Goal: Transaction & Acquisition: Register for event/course

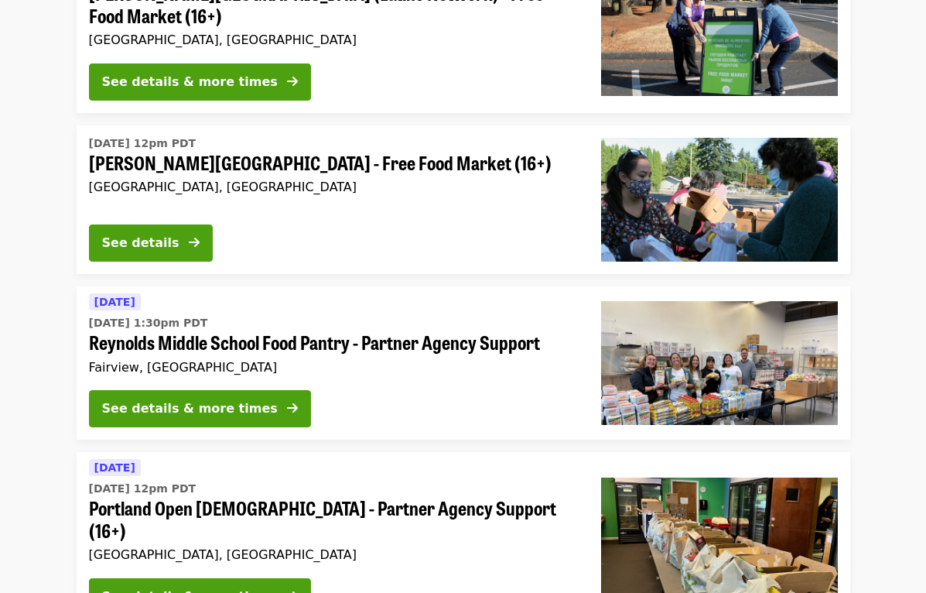
scroll to position [403, 0]
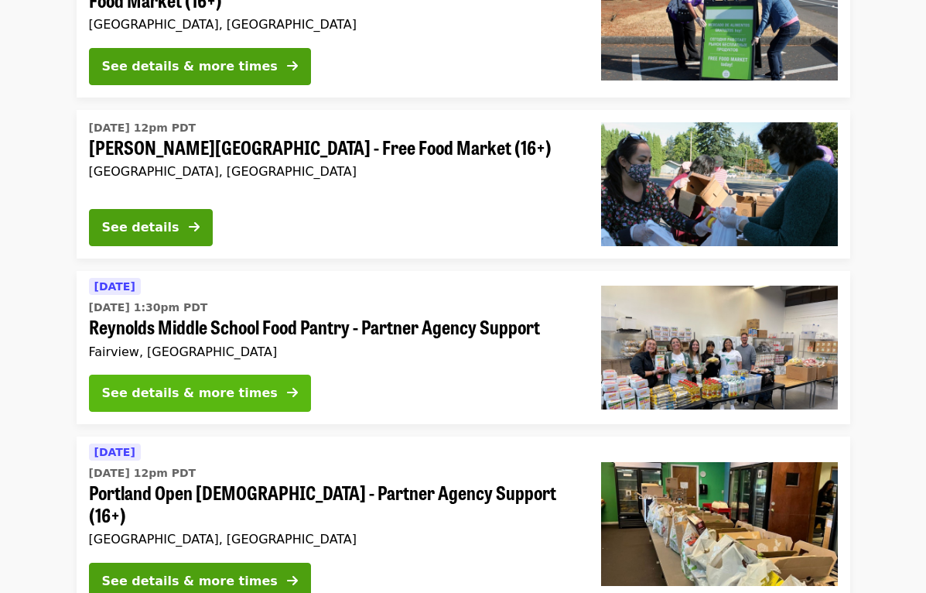
click at [229, 384] on div "See details & more times" at bounding box center [190, 393] width 176 height 19
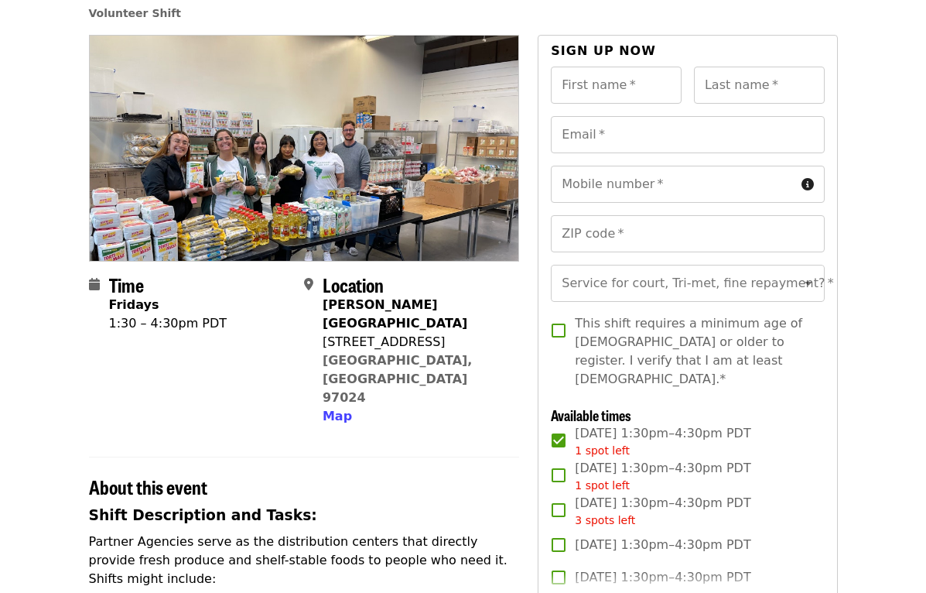
scroll to position [108, 0]
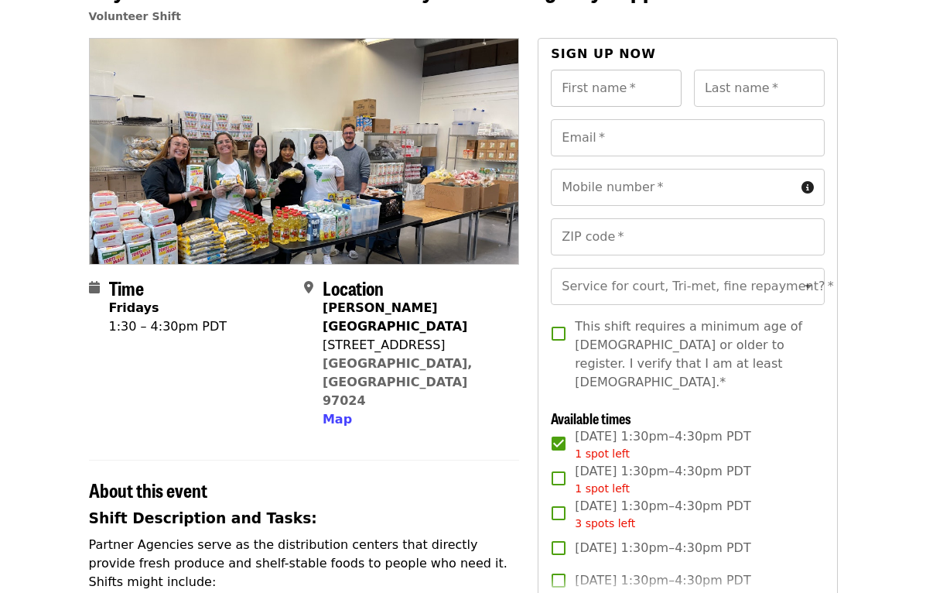
click at [572, 89] on input "First name   *" at bounding box center [616, 88] width 131 height 37
type input "******"
type input "**********"
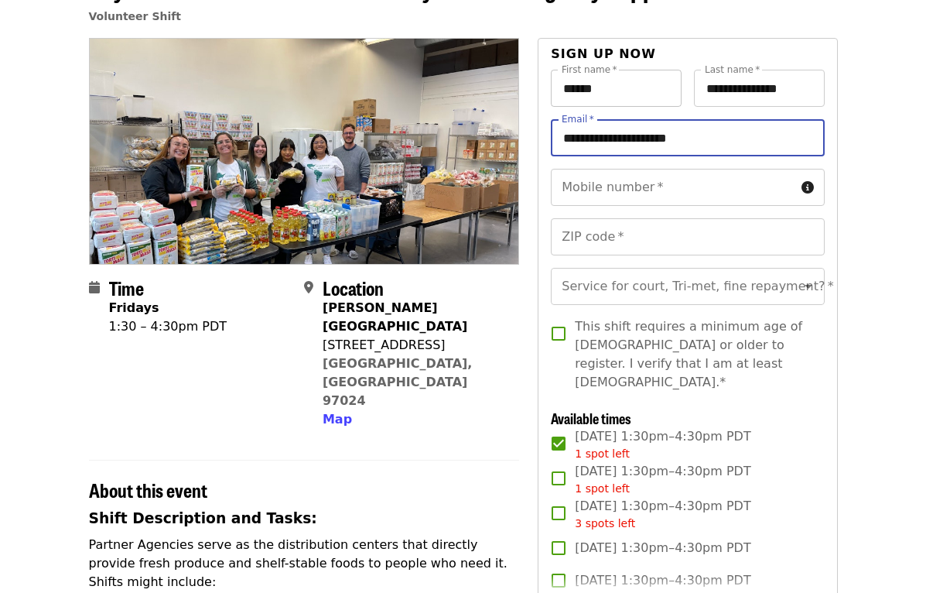
type input "**********"
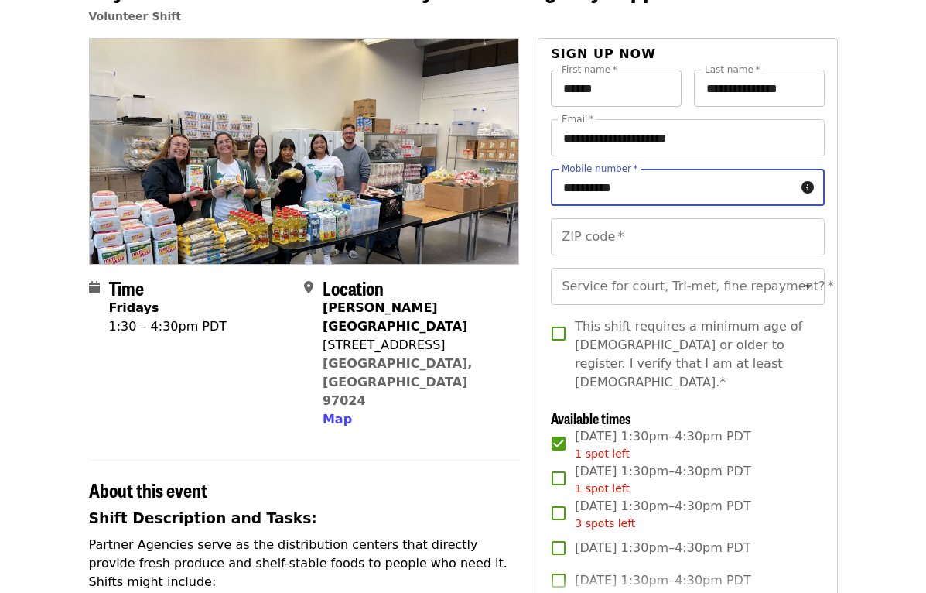
type input "**********"
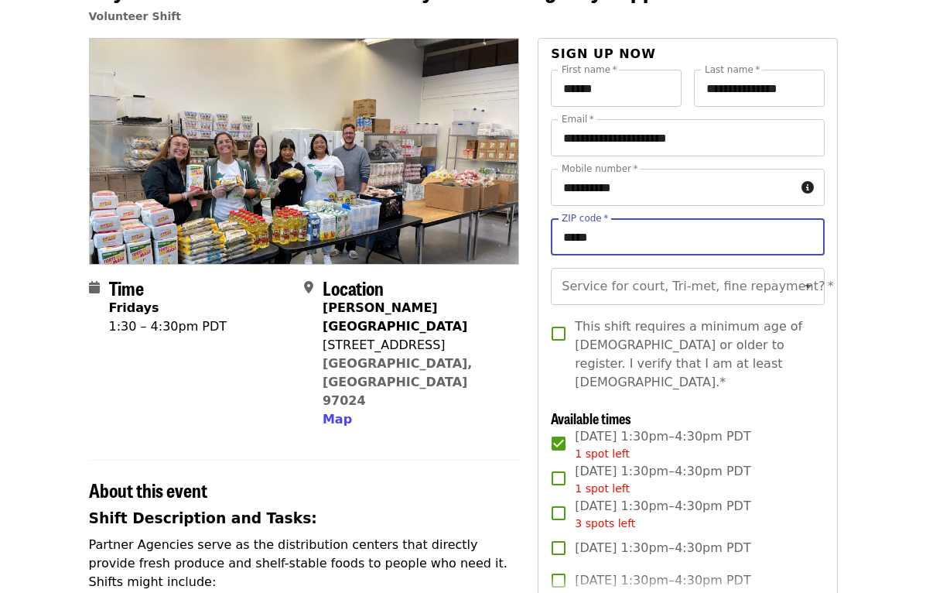
type input "*****"
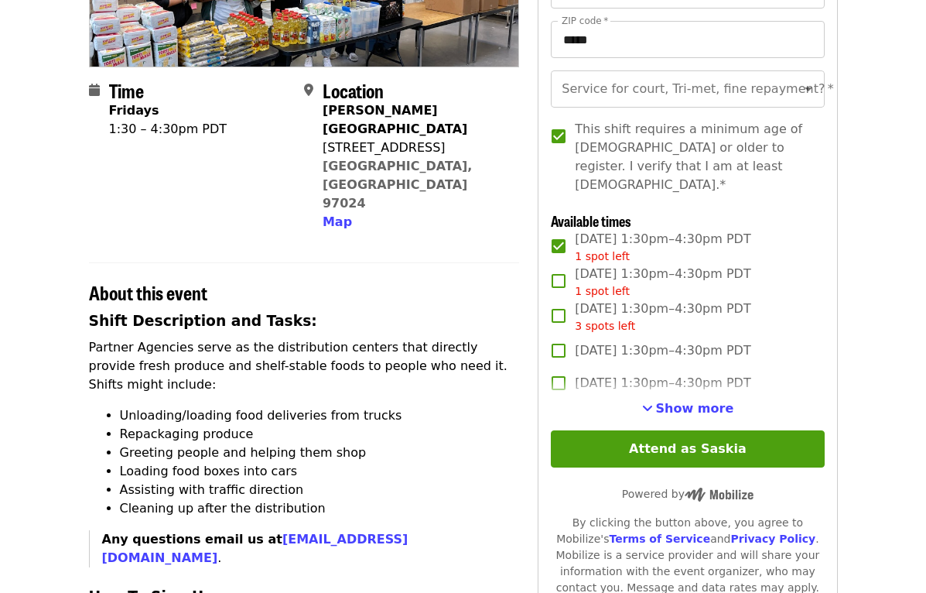
scroll to position [217, 0]
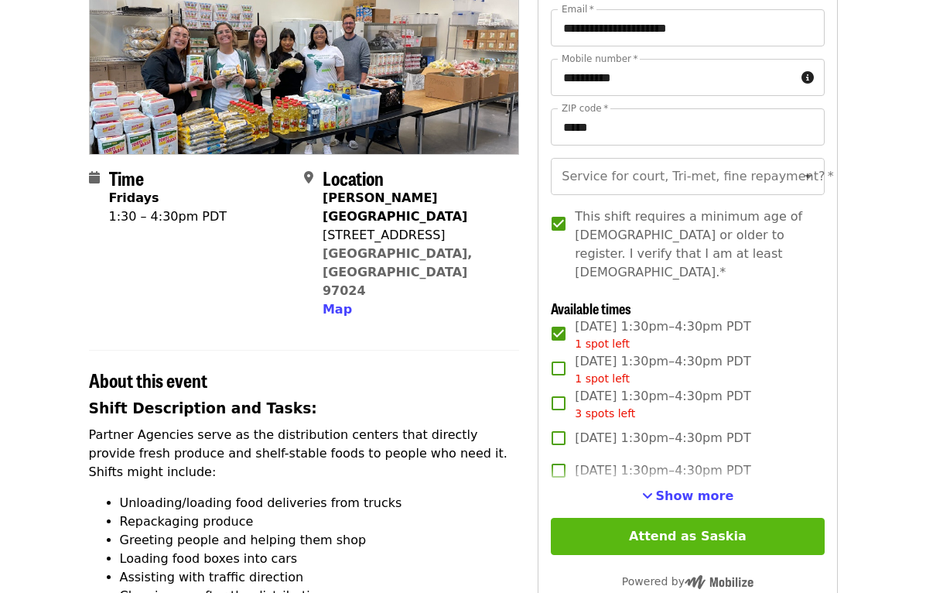
click at [645, 518] on button "Attend as Saskia" at bounding box center [687, 536] width 273 height 37
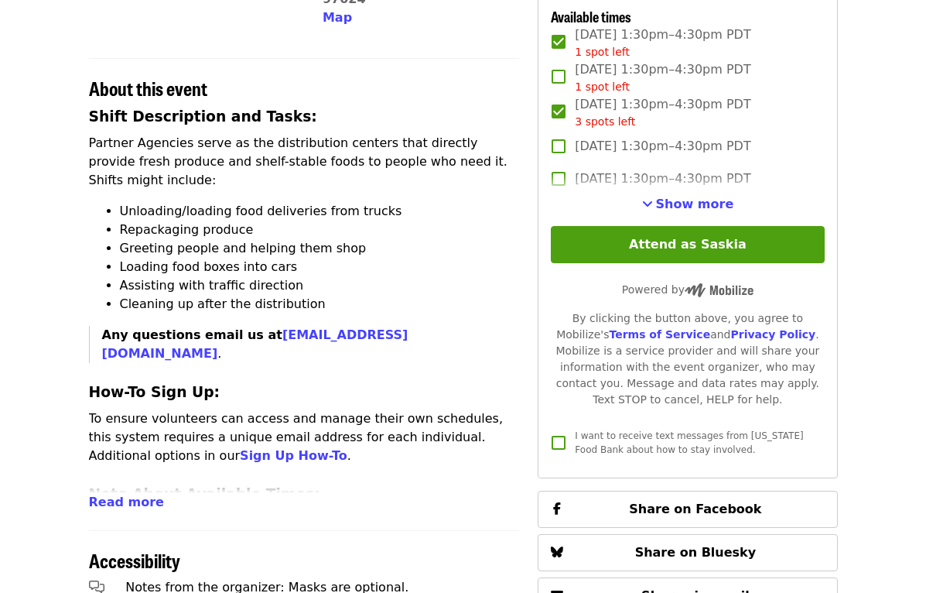
scroll to position [529, 0]
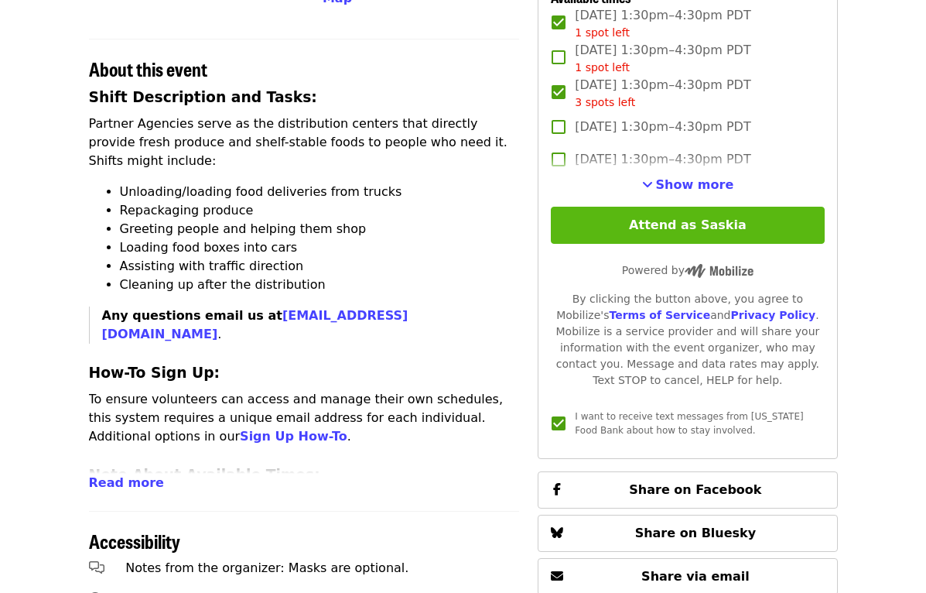
click at [704, 207] on button "Attend as Saskia" at bounding box center [687, 225] width 273 height 37
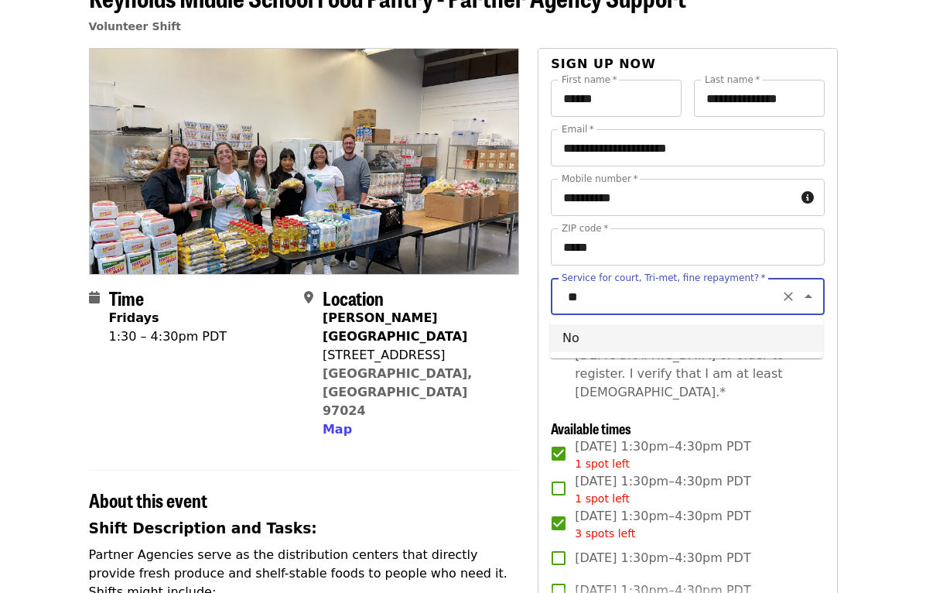
click at [587, 341] on li "No" at bounding box center [686, 338] width 273 height 28
type input "**"
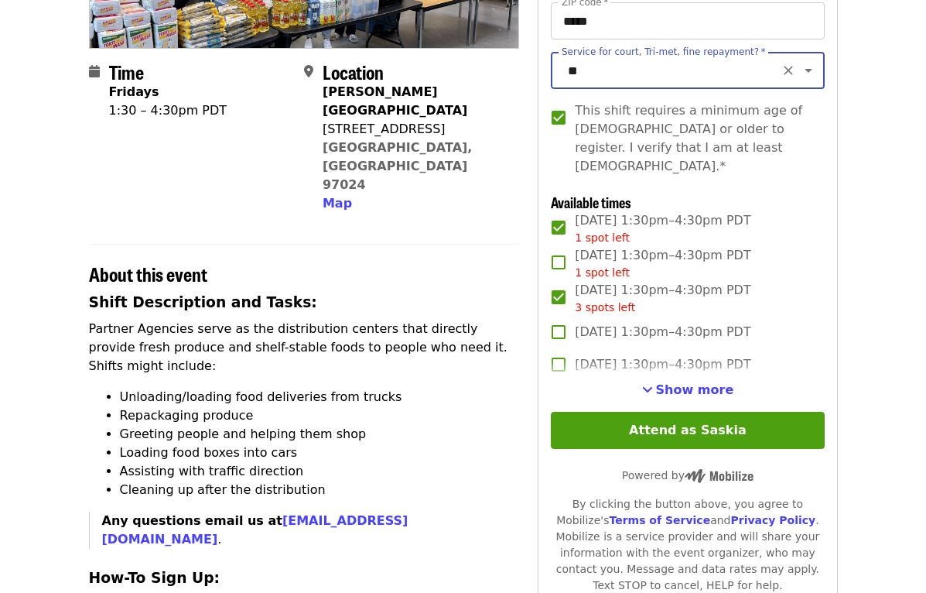
scroll to position [325, 0]
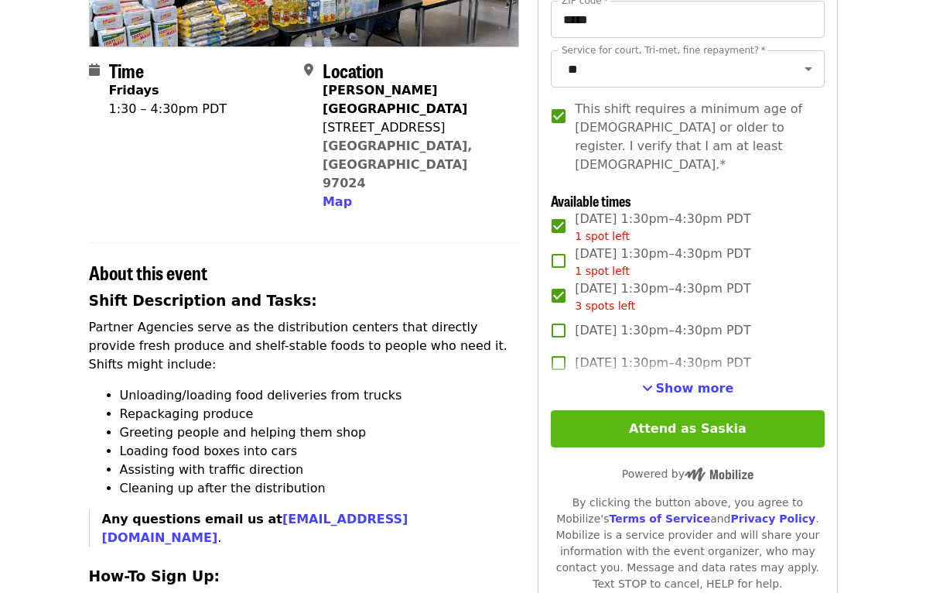
click at [697, 410] on button "Attend as Saskia" at bounding box center [687, 428] width 273 height 37
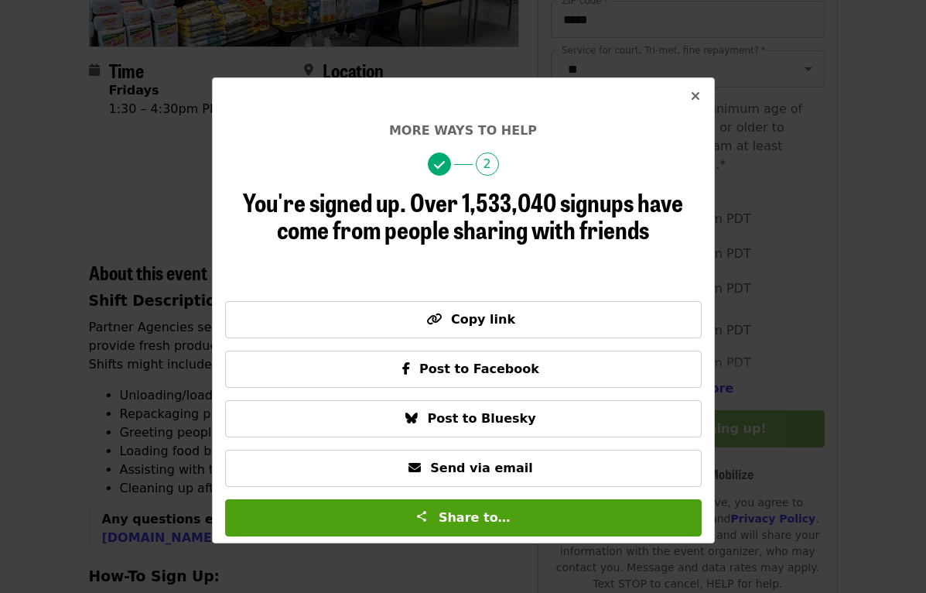
click at [693, 95] on icon "times icon" at bounding box center [695, 96] width 9 height 15
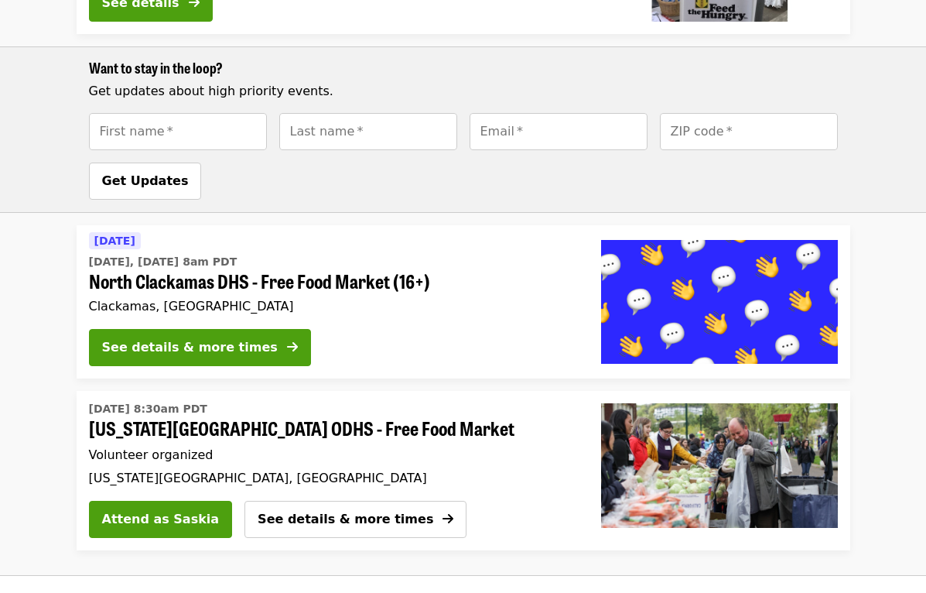
scroll to position [1159, 0]
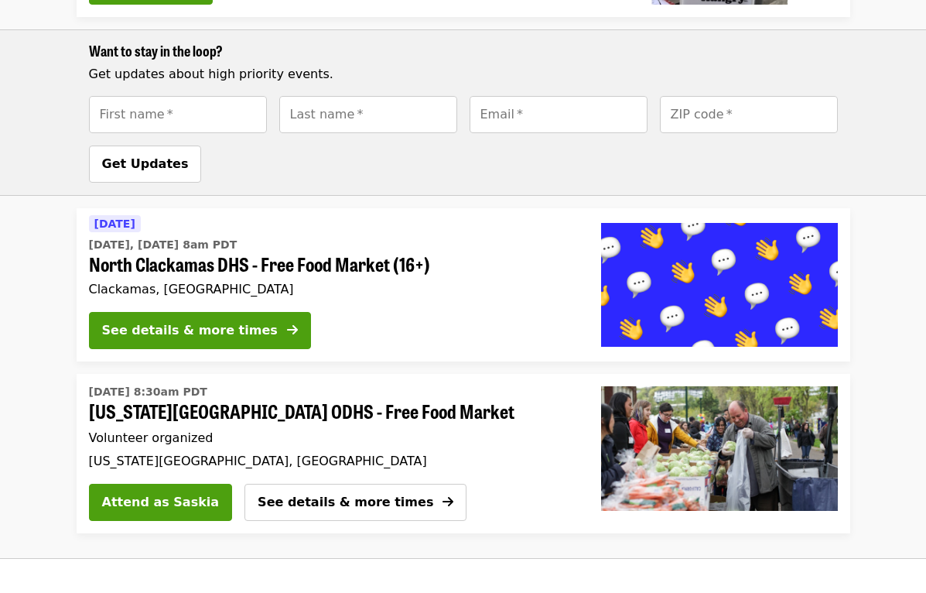
click at [402, 395] on div "Tue, Sep 2 @ 8:30am PDT Oregon City ODHS - Free Food Market Volunteer organized…" at bounding box center [326, 426] width 475 height 84
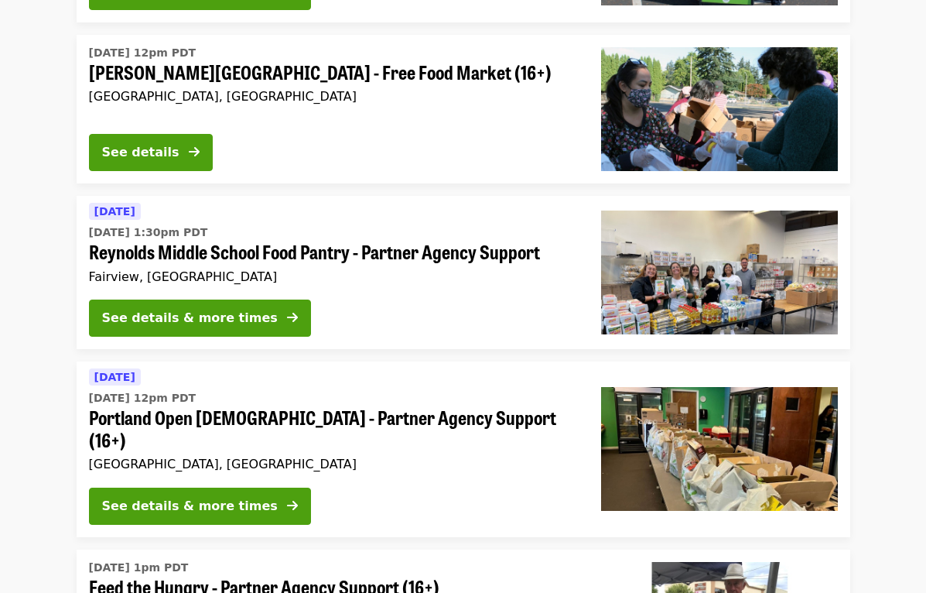
scroll to position [476, 0]
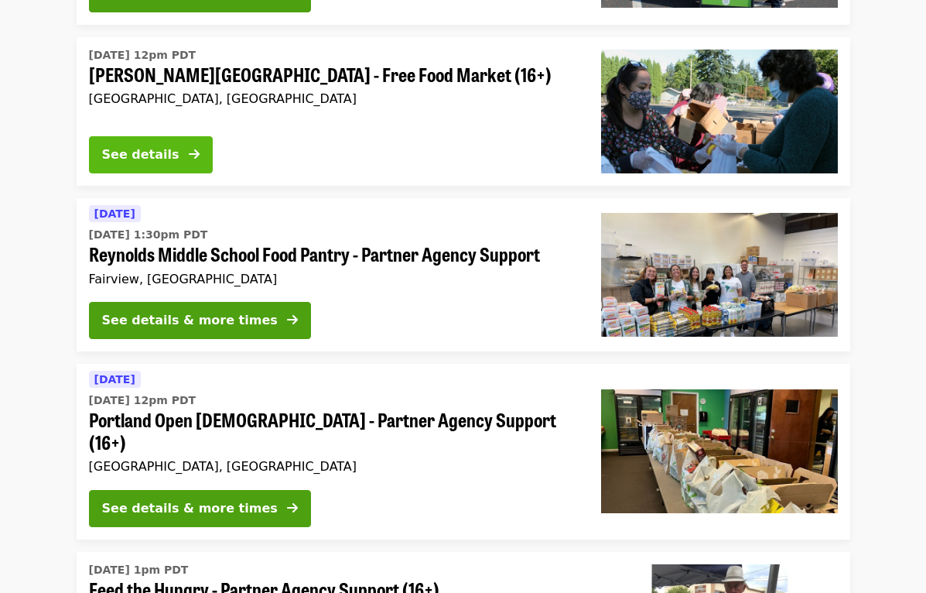
click at [165, 152] on div "See details" at bounding box center [140, 155] width 77 height 19
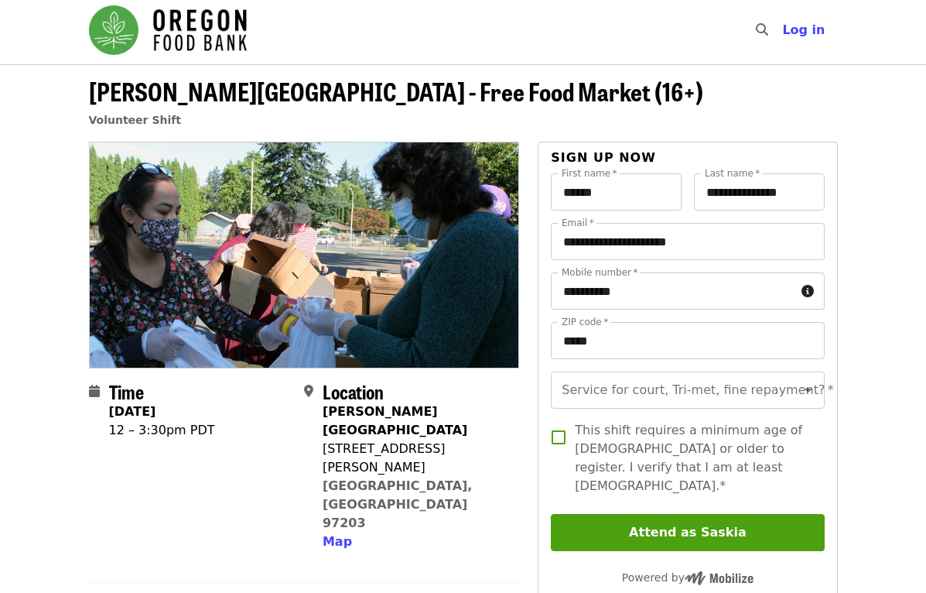
scroll to position [4, 0]
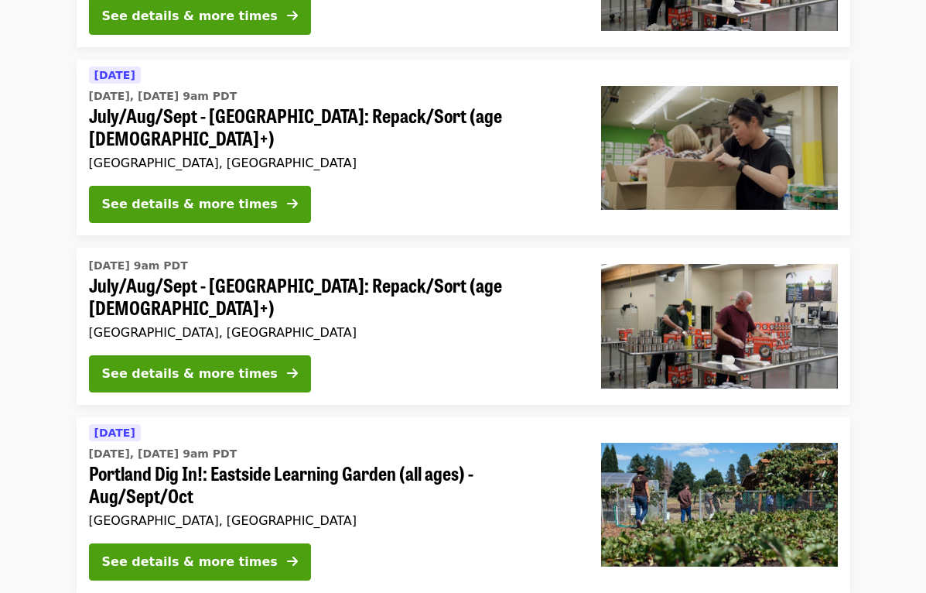
scroll to position [486, 0]
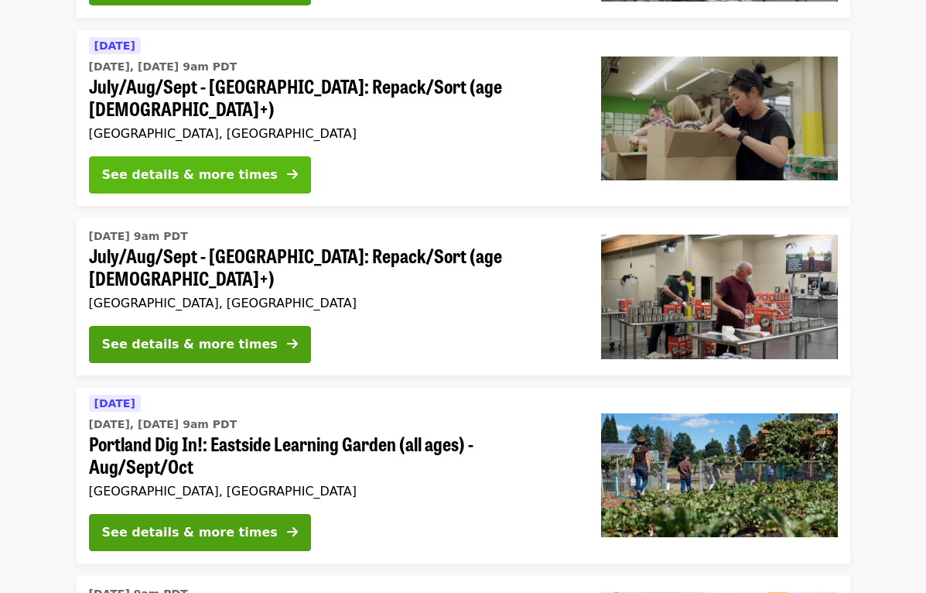
click at [204, 166] on div "See details & more times" at bounding box center [190, 175] width 176 height 19
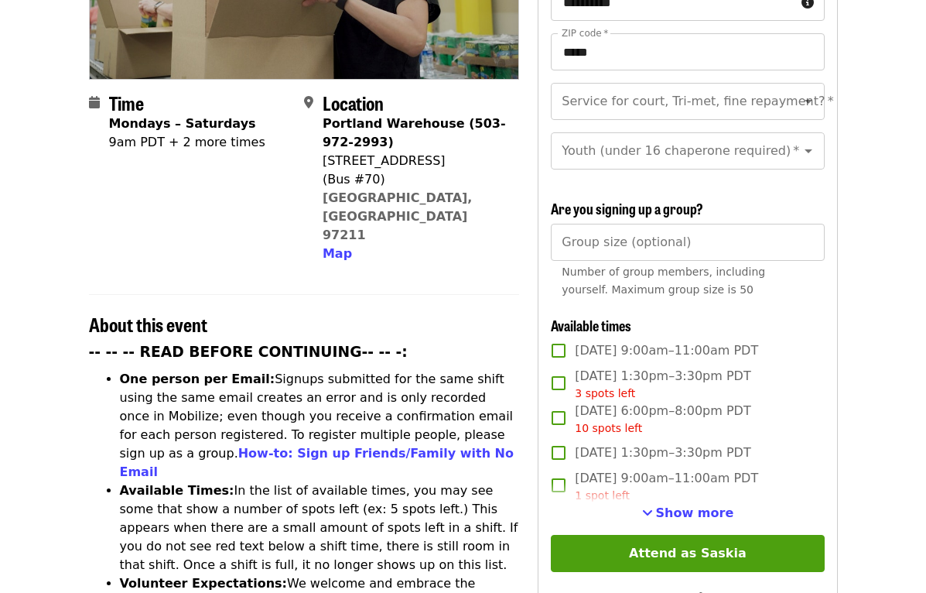
scroll to position [327, 0]
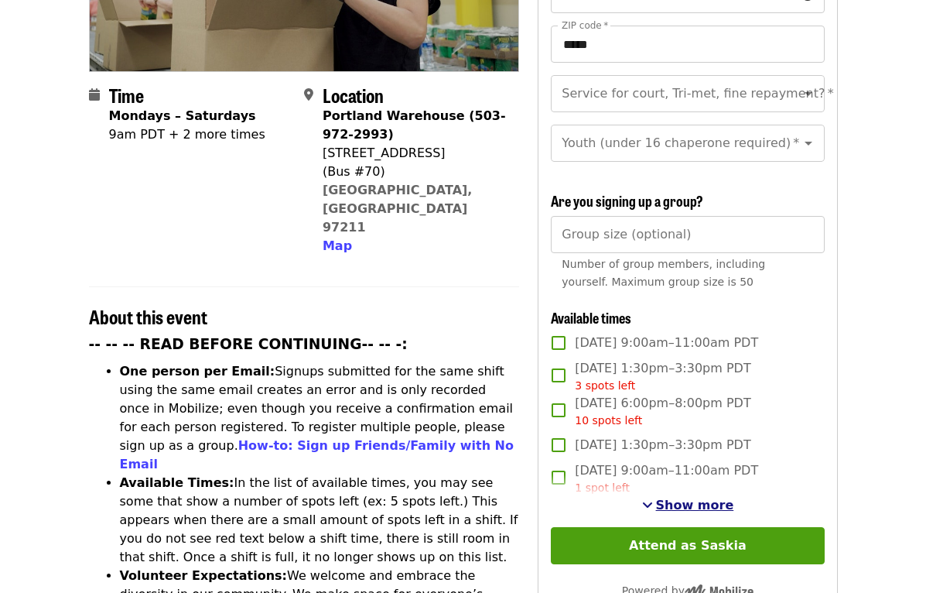
click at [681, 498] on span "Show more" at bounding box center [695, 505] width 78 height 15
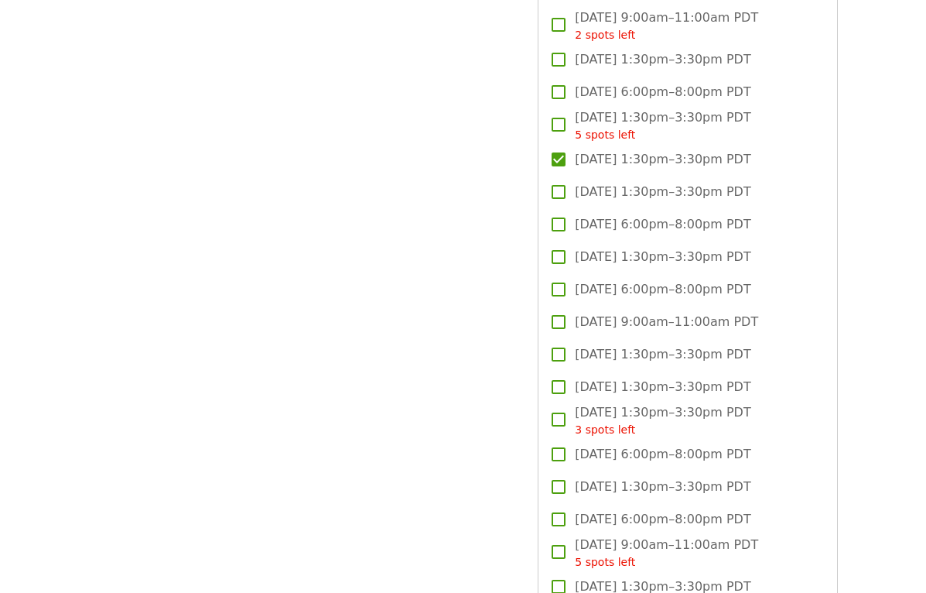
scroll to position [1823, 0]
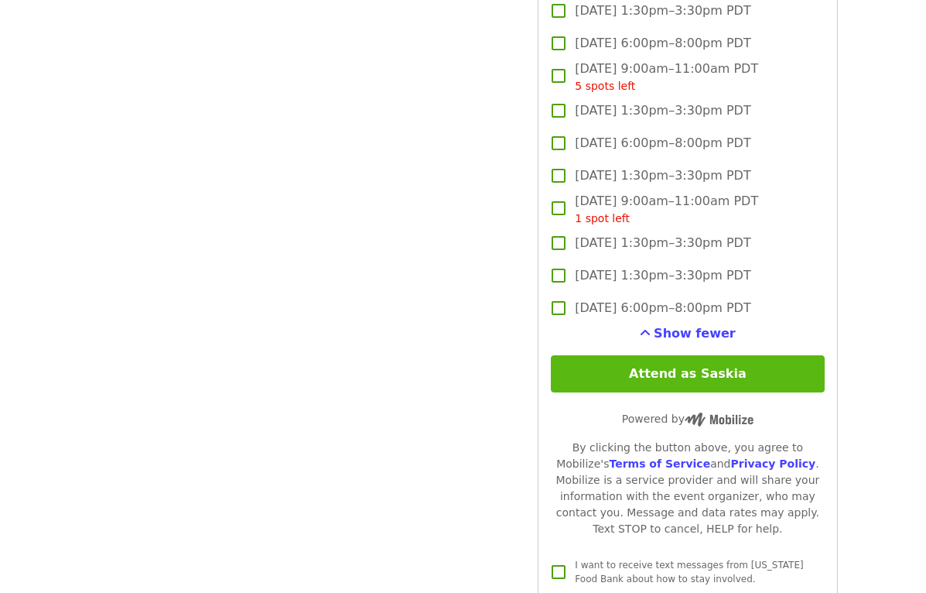
click at [688, 355] on button "Attend as Saskia" at bounding box center [687, 373] width 273 height 37
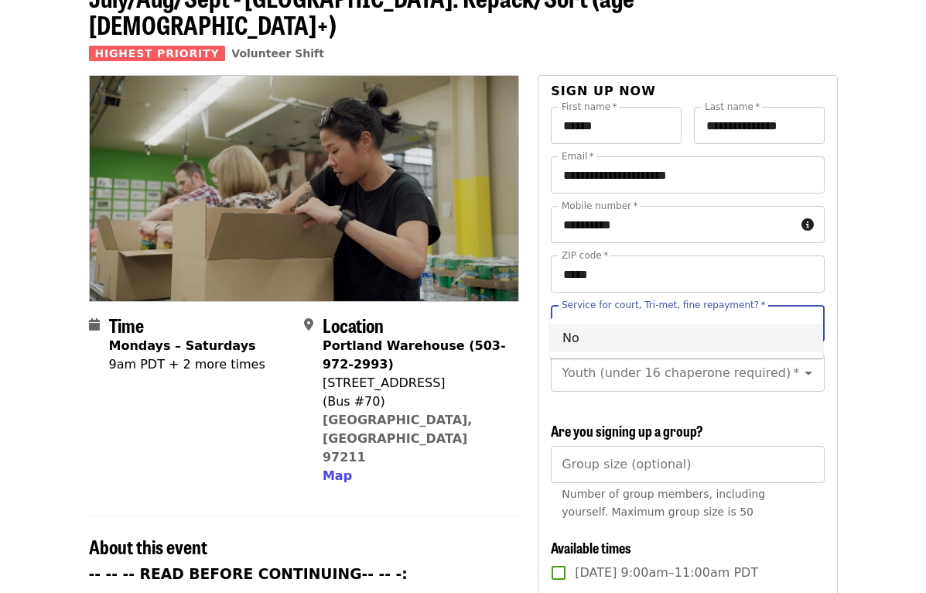
click at [615, 332] on li "No" at bounding box center [686, 338] width 273 height 28
type input "**"
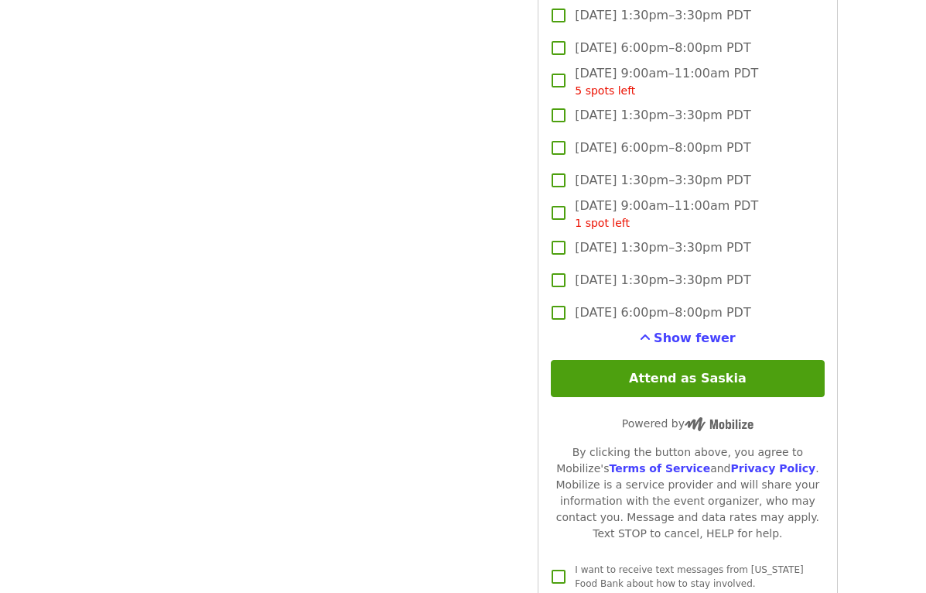
scroll to position [2312, 0]
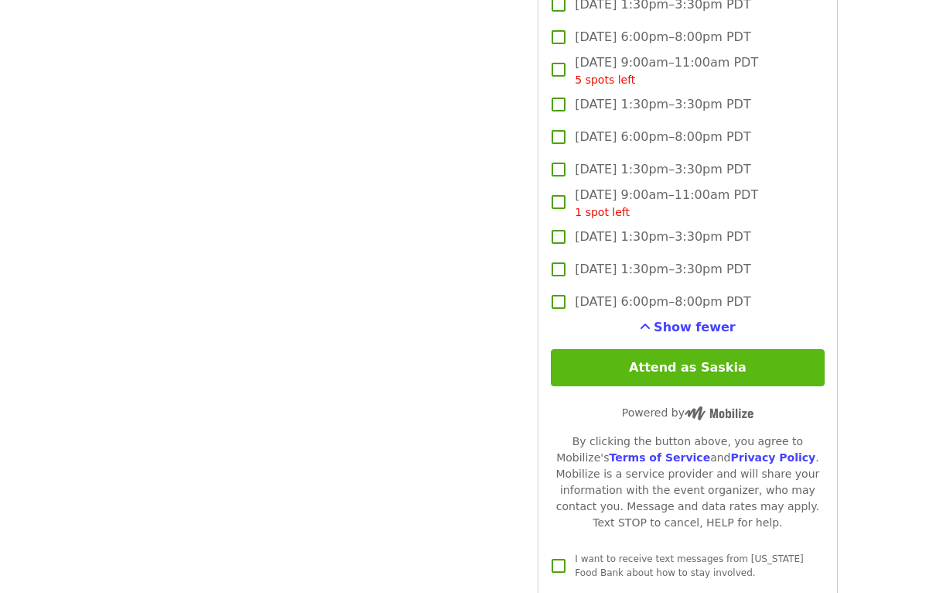
click at [683, 349] on button "Attend as Saskia" at bounding box center [687, 367] width 273 height 37
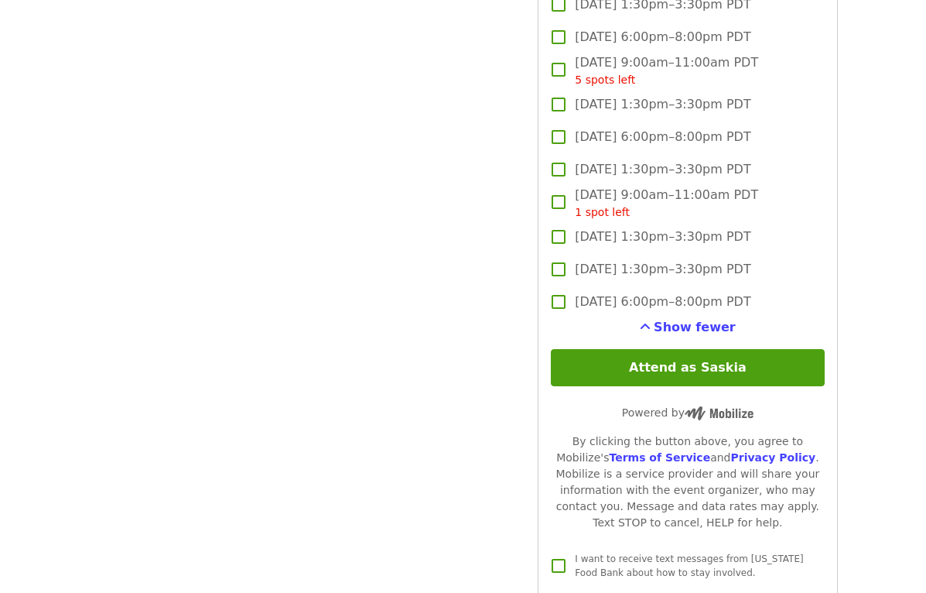
scroll to position [147, 0]
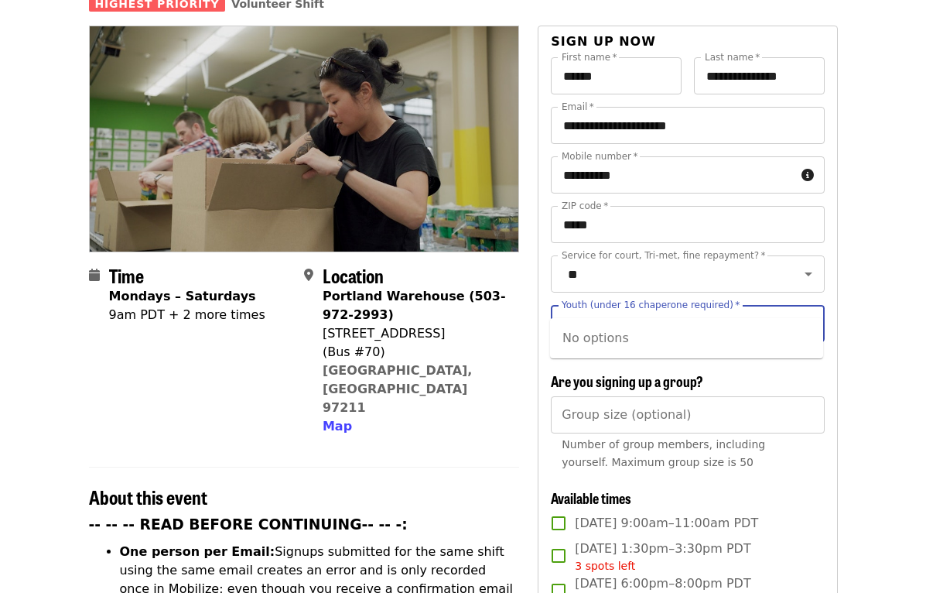
type input "**"
click at [804, 314] on icon "Open" at bounding box center [809, 323] width 19 height 19
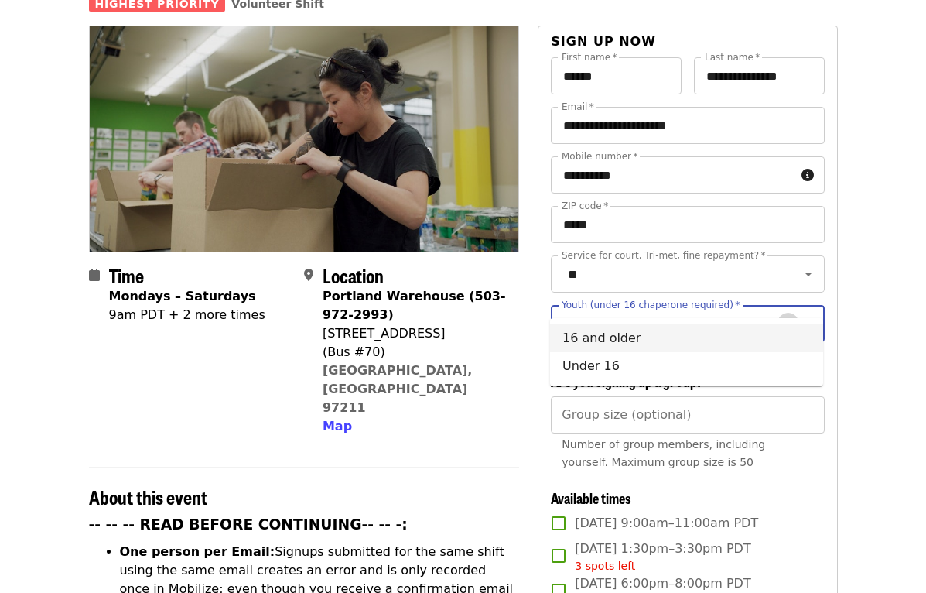
click at [781, 316] on icon "Clear" at bounding box center [788, 323] width 15 height 15
click at [789, 316] on icon "Clear" at bounding box center [788, 323] width 15 height 15
click at [800, 314] on icon "Close" at bounding box center [809, 323] width 19 height 19
click at [781, 316] on icon "Clear" at bounding box center [788, 323] width 15 height 15
click at [786, 316] on icon "Clear" at bounding box center [788, 323] width 15 height 15
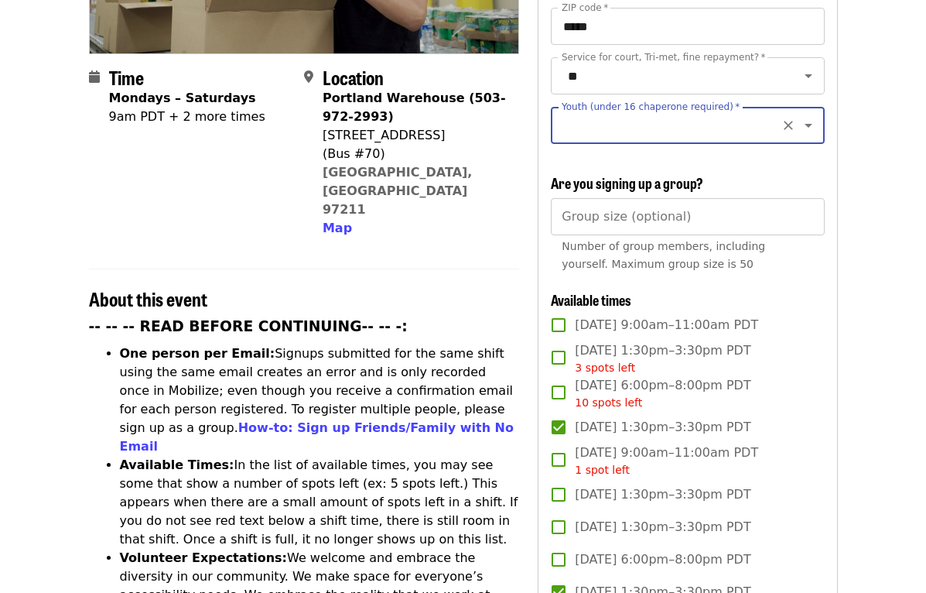
scroll to position [348, 0]
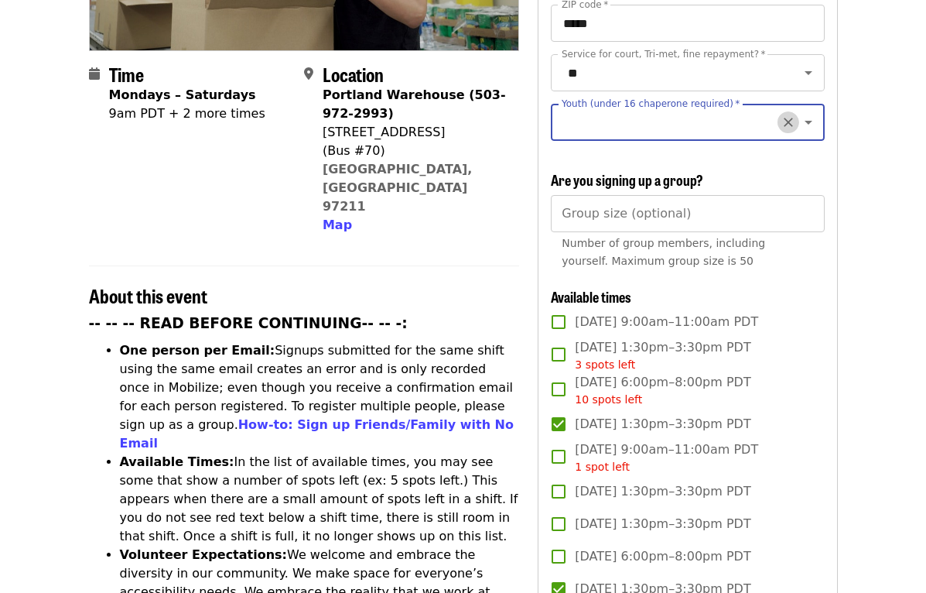
click at [787, 118] on icon "Clear" at bounding box center [788, 122] width 9 height 9
click at [813, 113] on icon "Open" at bounding box center [809, 122] width 19 height 19
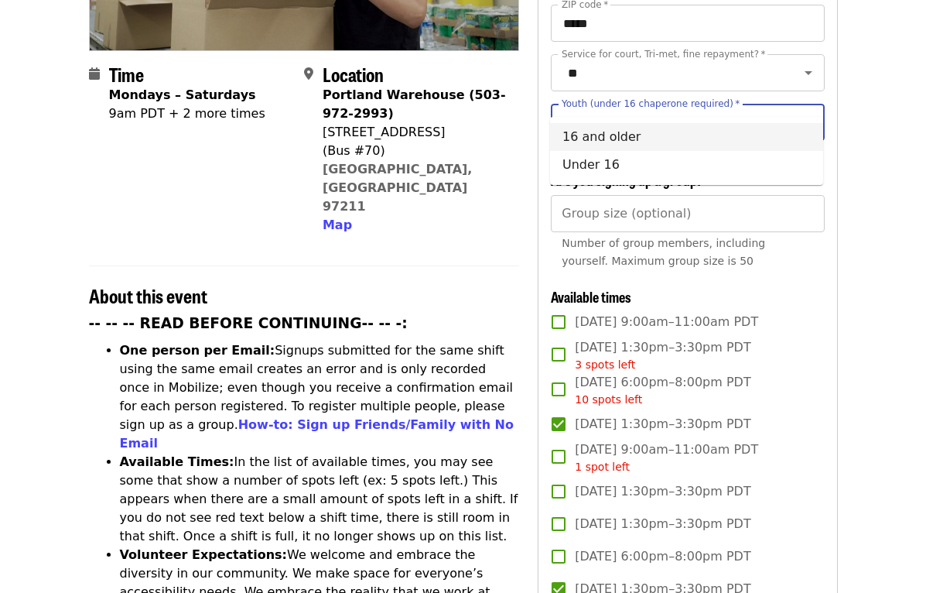
click at [621, 137] on li "16 and older" at bounding box center [686, 137] width 273 height 28
type input "**********"
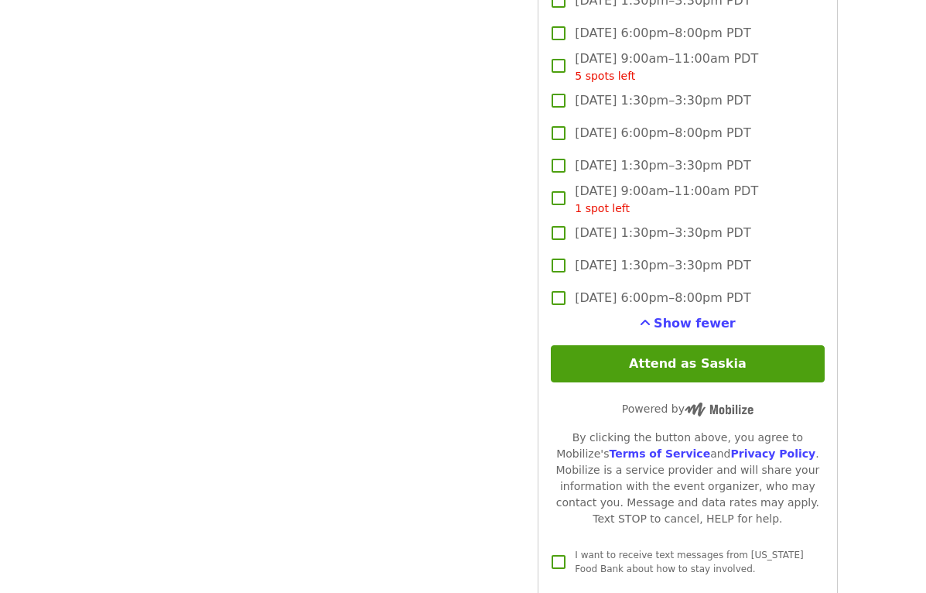
scroll to position [2319, 0]
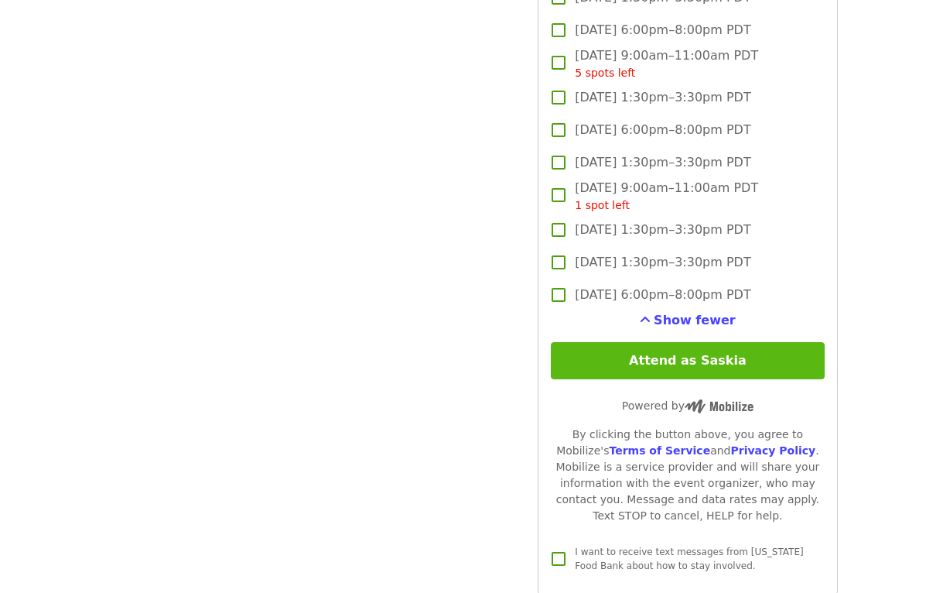
click at [716, 342] on button "Attend as Saskia" at bounding box center [687, 360] width 273 height 37
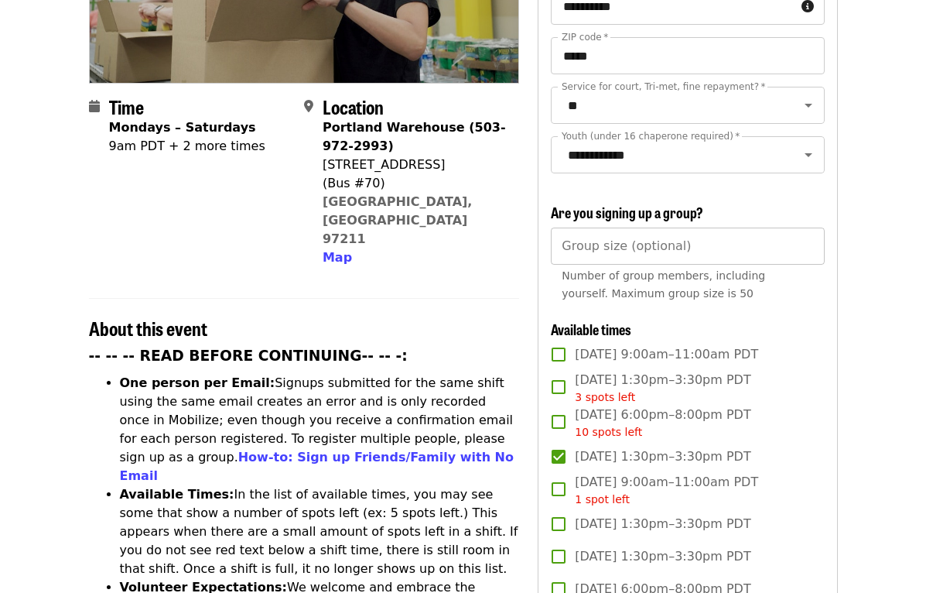
scroll to position [320, 0]
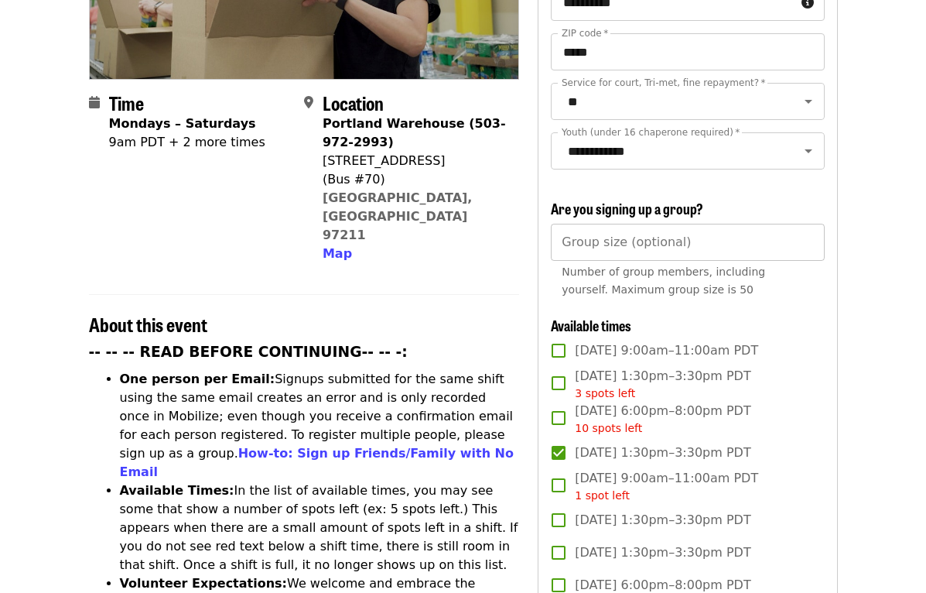
type input "*"
click at [805, 224] on input "*" at bounding box center [687, 242] width 273 height 37
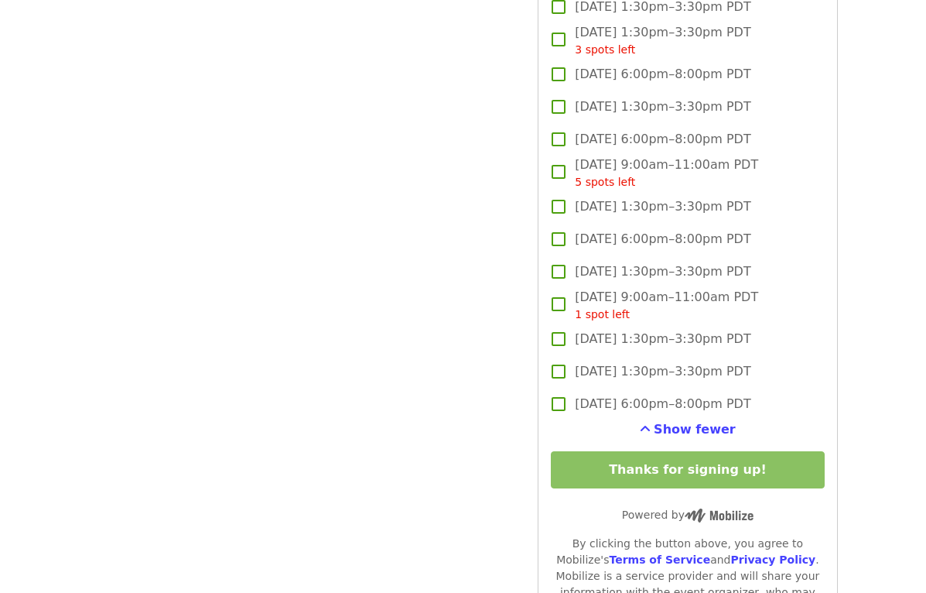
scroll to position [2184, 0]
